Goal: Use online tool/utility

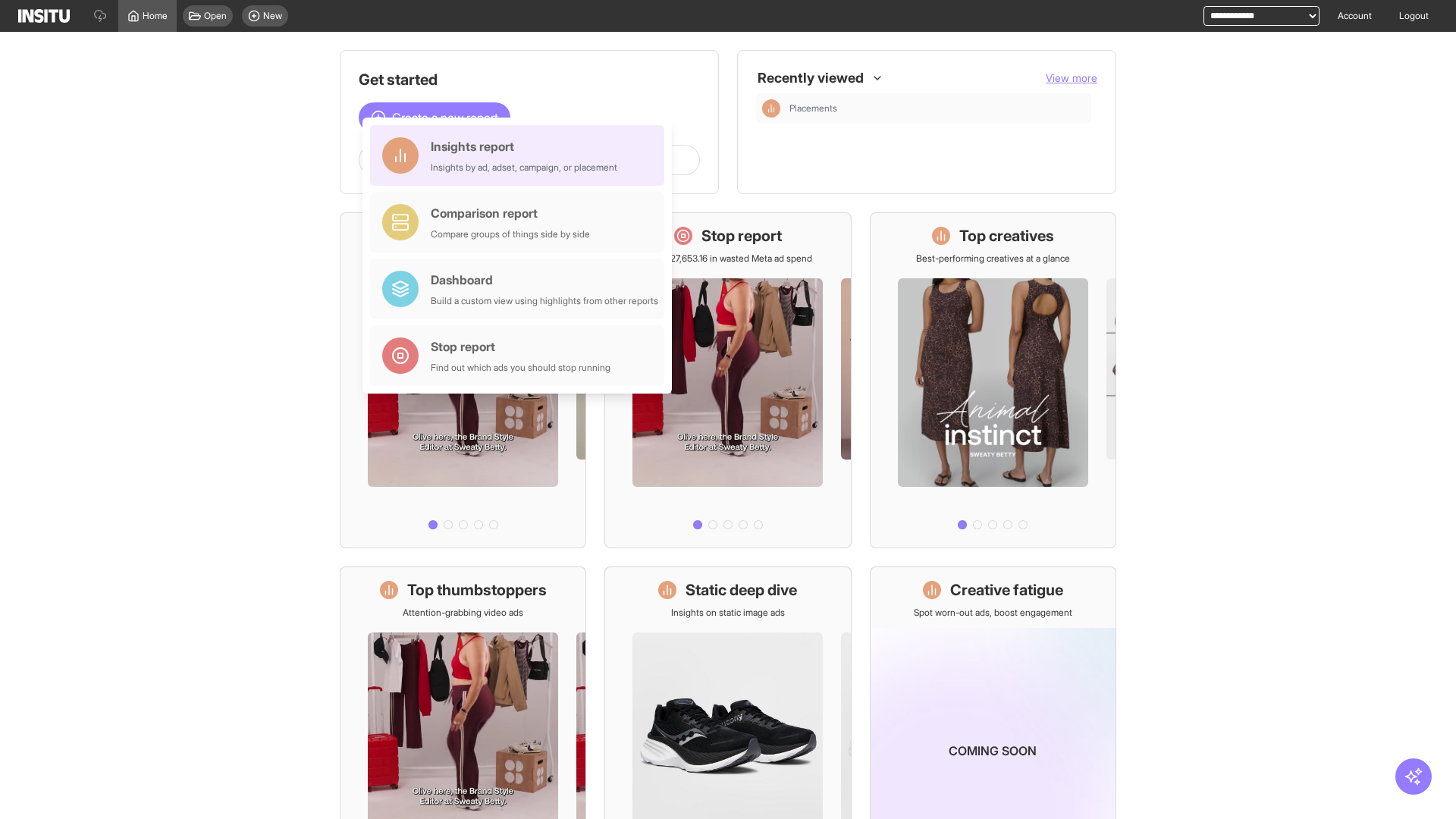
click at [521, 156] on div "Insights report Insights by ad, adset, campaign, or placement" at bounding box center [524, 156] width 187 height 36
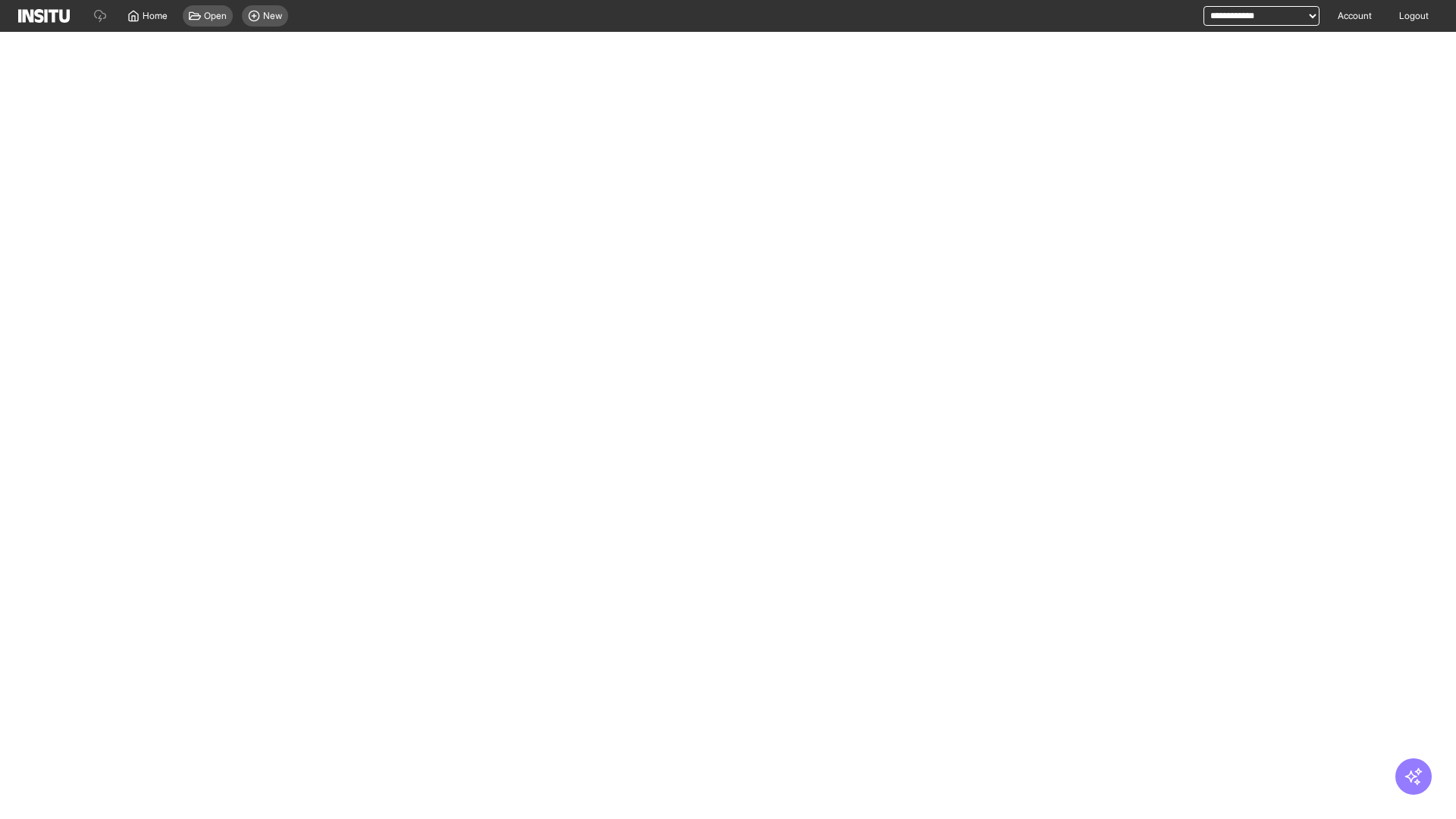
select select "**"
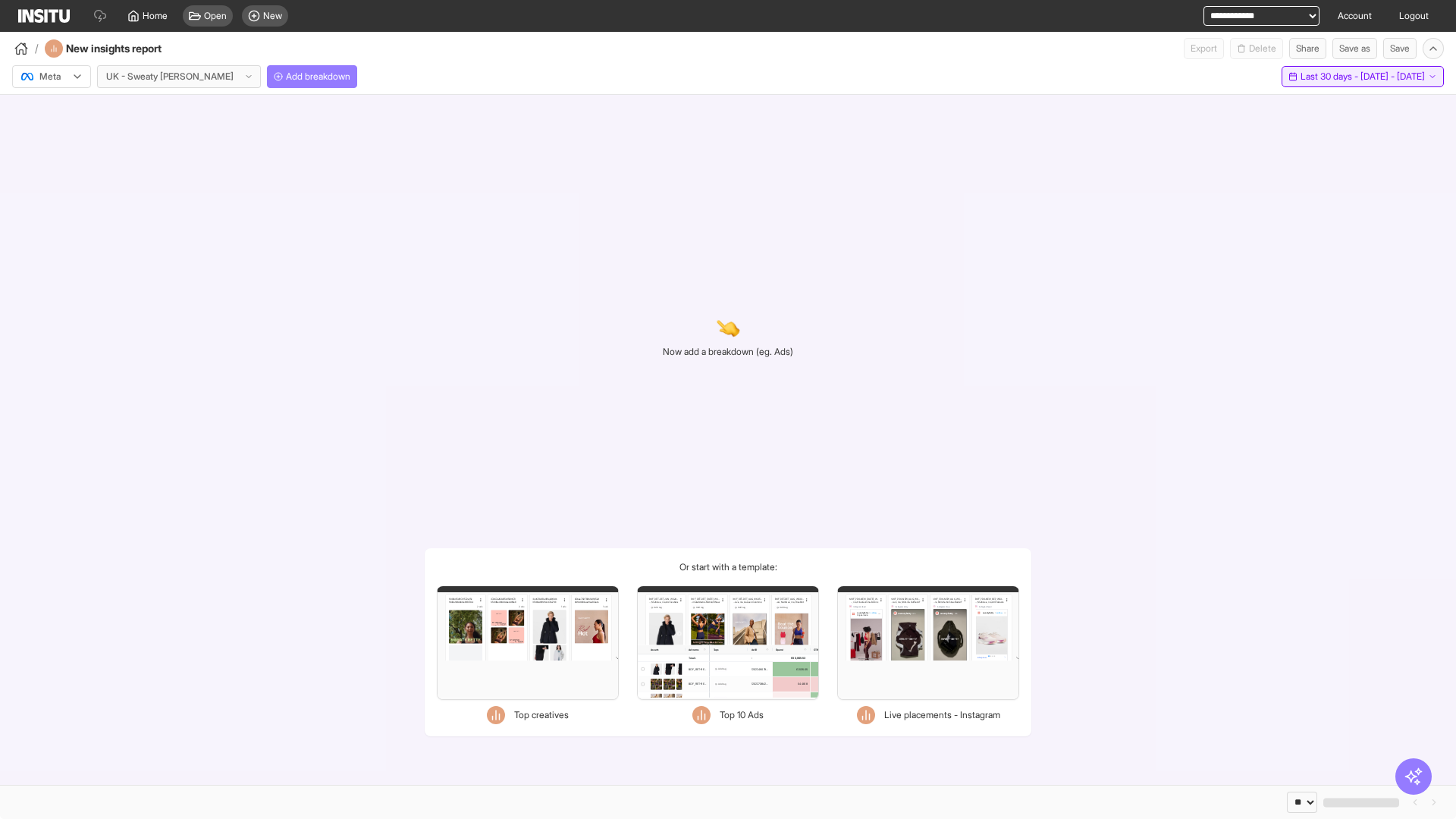
click at [1331, 77] on span "Last 30 days - [DATE] - [DATE]" at bounding box center [1363, 77] width 124 height 12
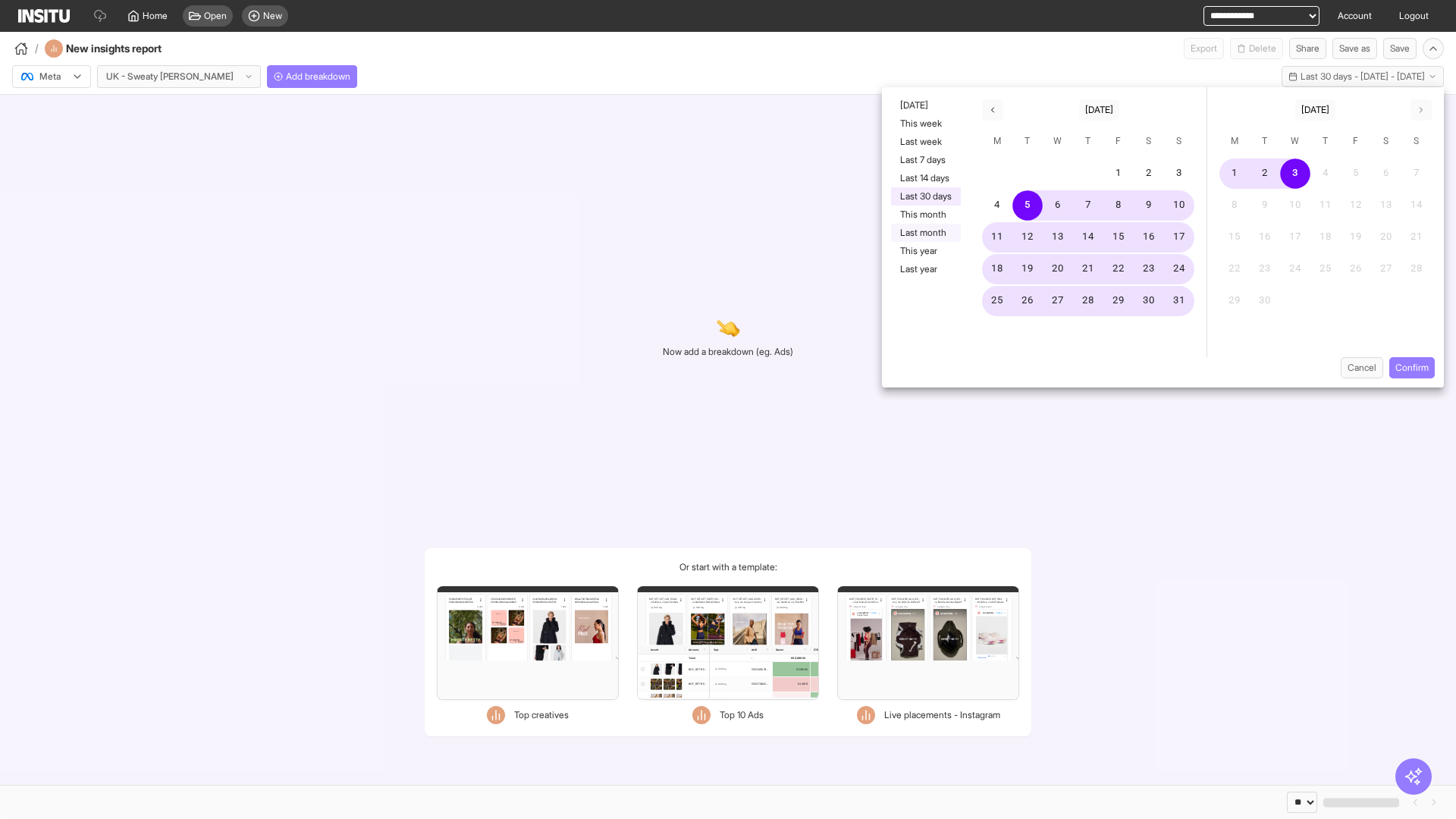
click at [925, 232] on button "Last month" at bounding box center [925, 232] width 70 height 18
